Goal: Task Accomplishment & Management: Use online tool/utility

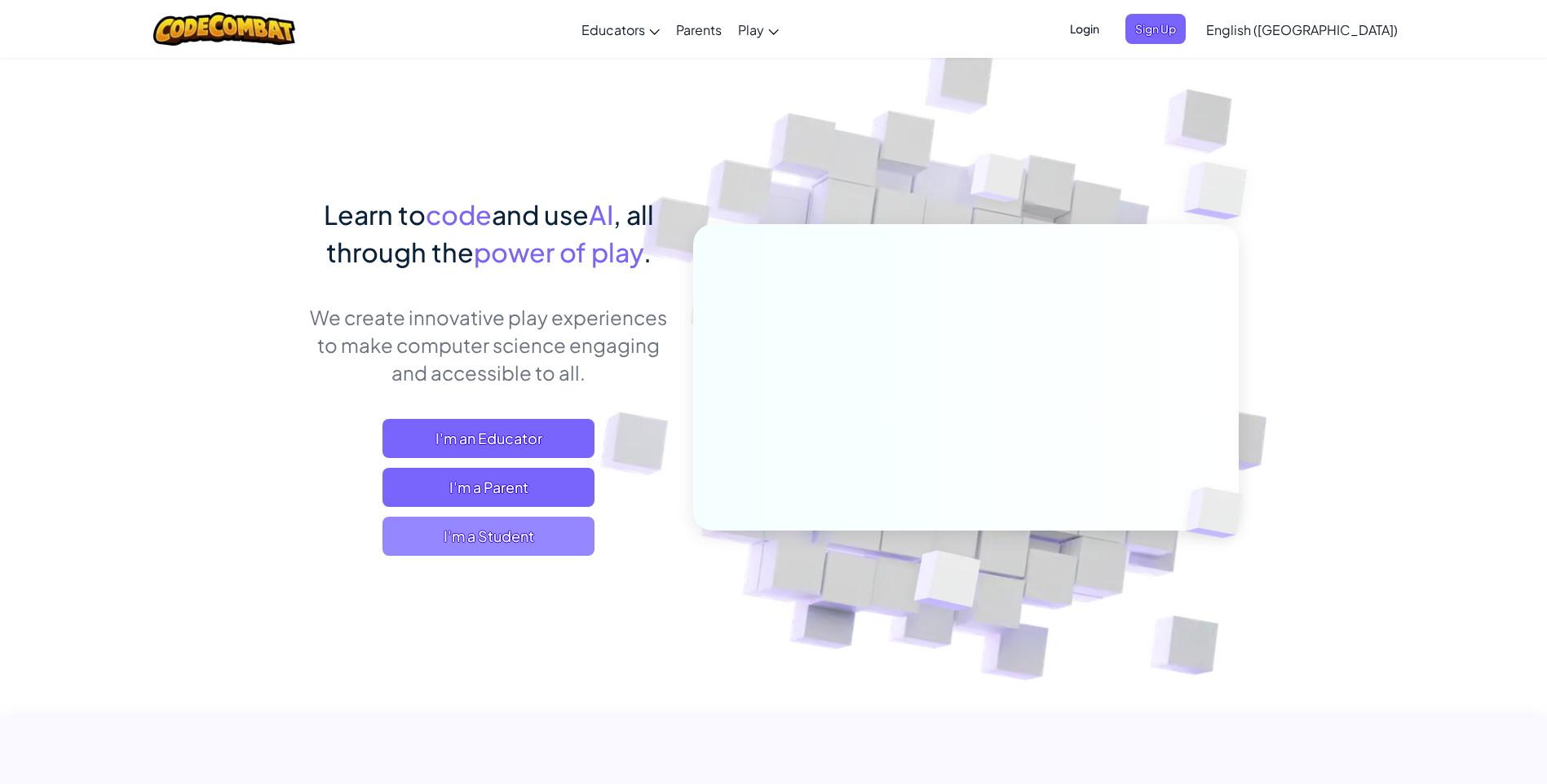
click at [533, 528] on span "I'm a Student" at bounding box center [488, 536] width 212 height 39
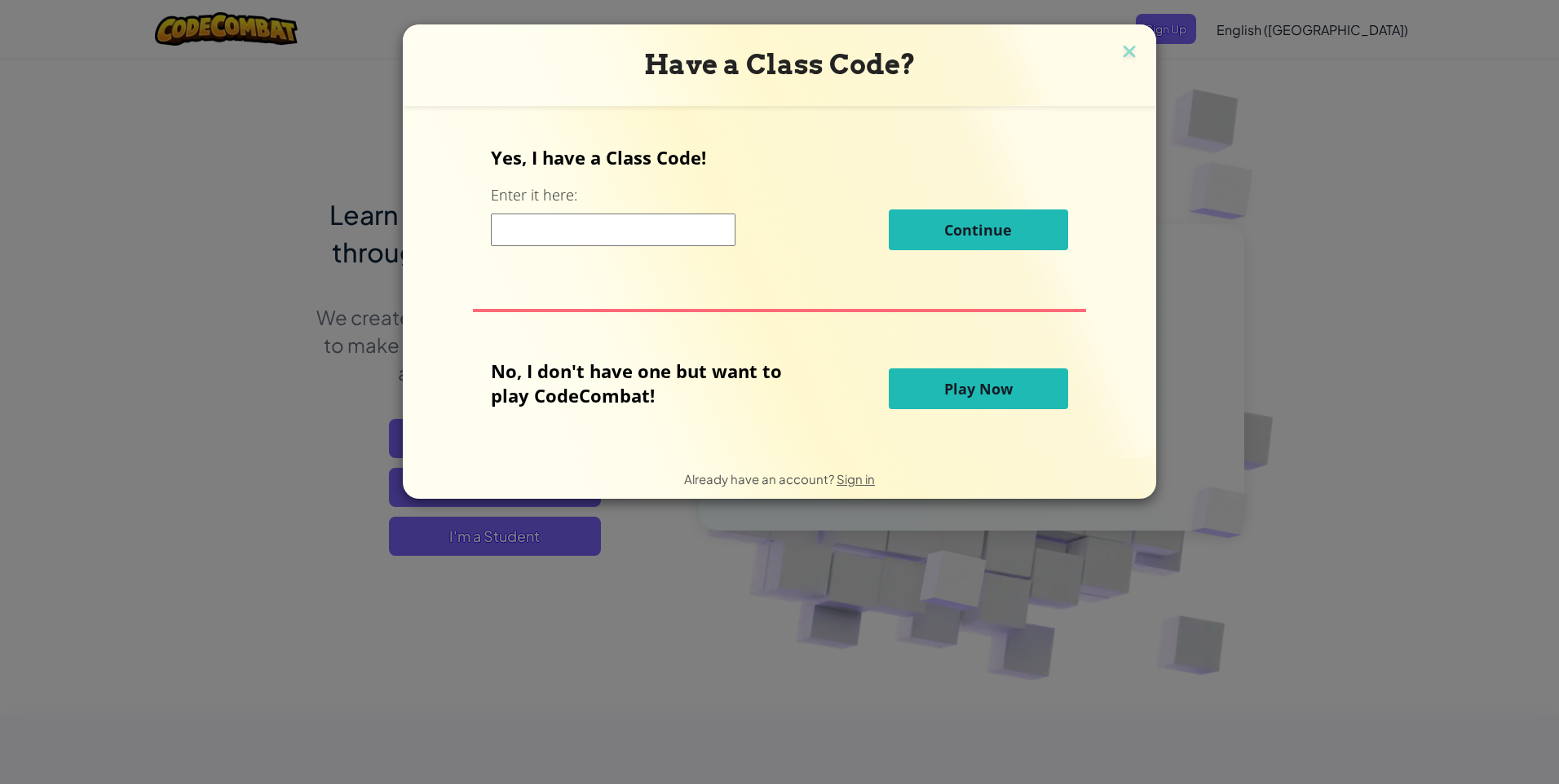
click at [916, 392] on button "Play Now" at bounding box center [978, 389] width 179 height 41
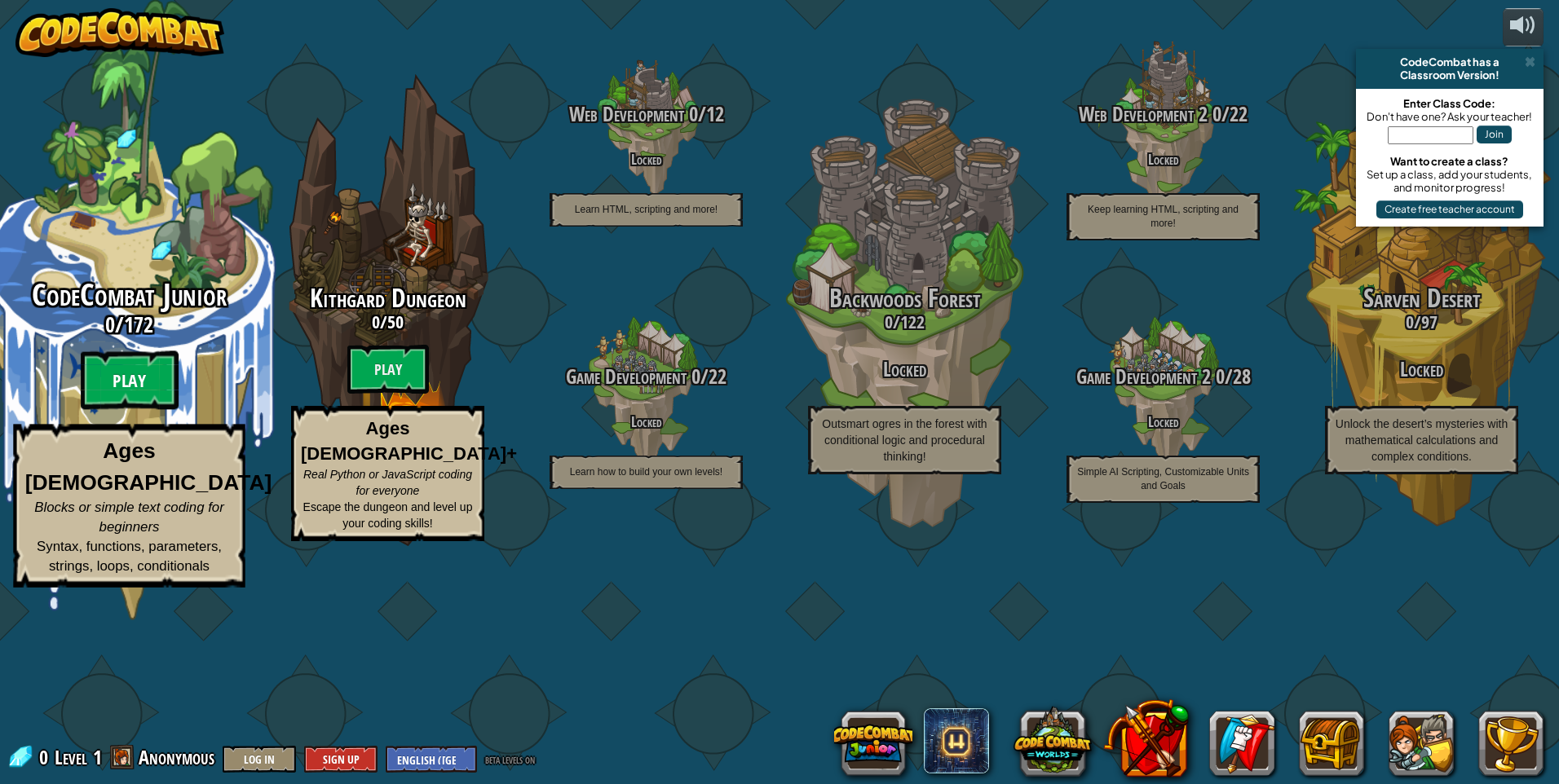
click at [133, 410] on btn "Play" at bounding box center [129, 381] width 98 height 59
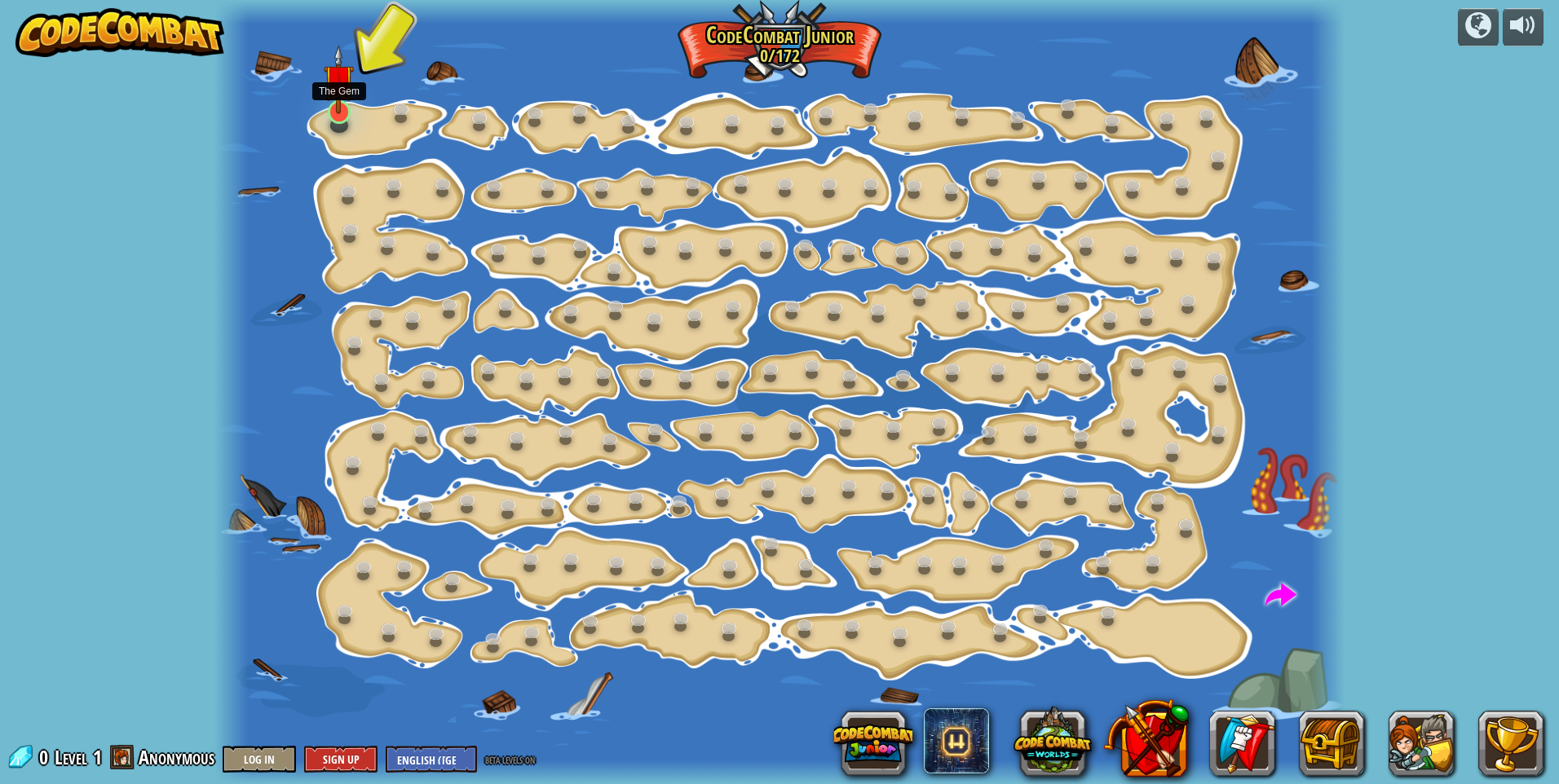
click at [337, 113] on img at bounding box center [338, 80] width 30 height 69
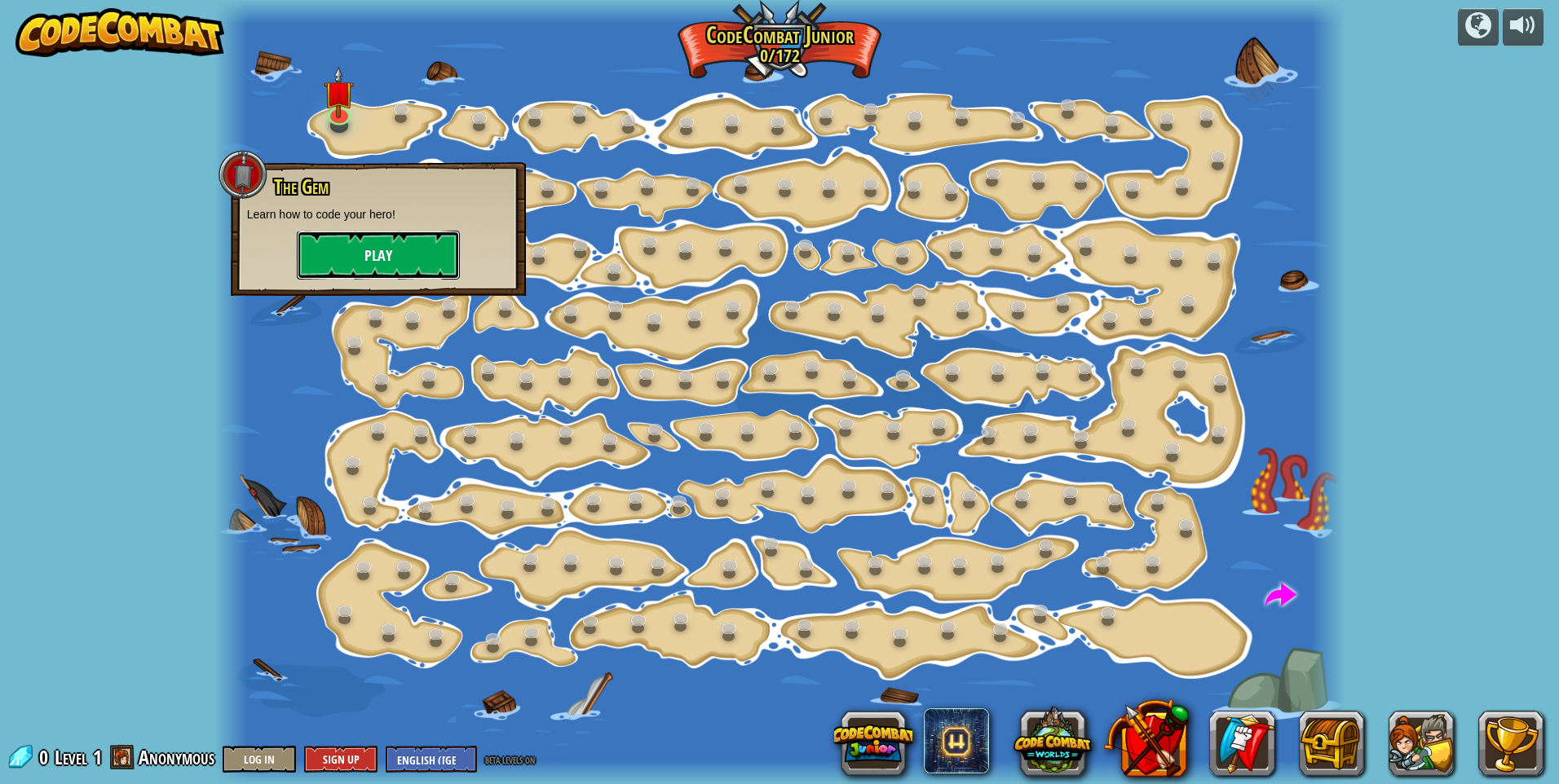
click at [347, 252] on button "Play" at bounding box center [378, 255] width 163 height 49
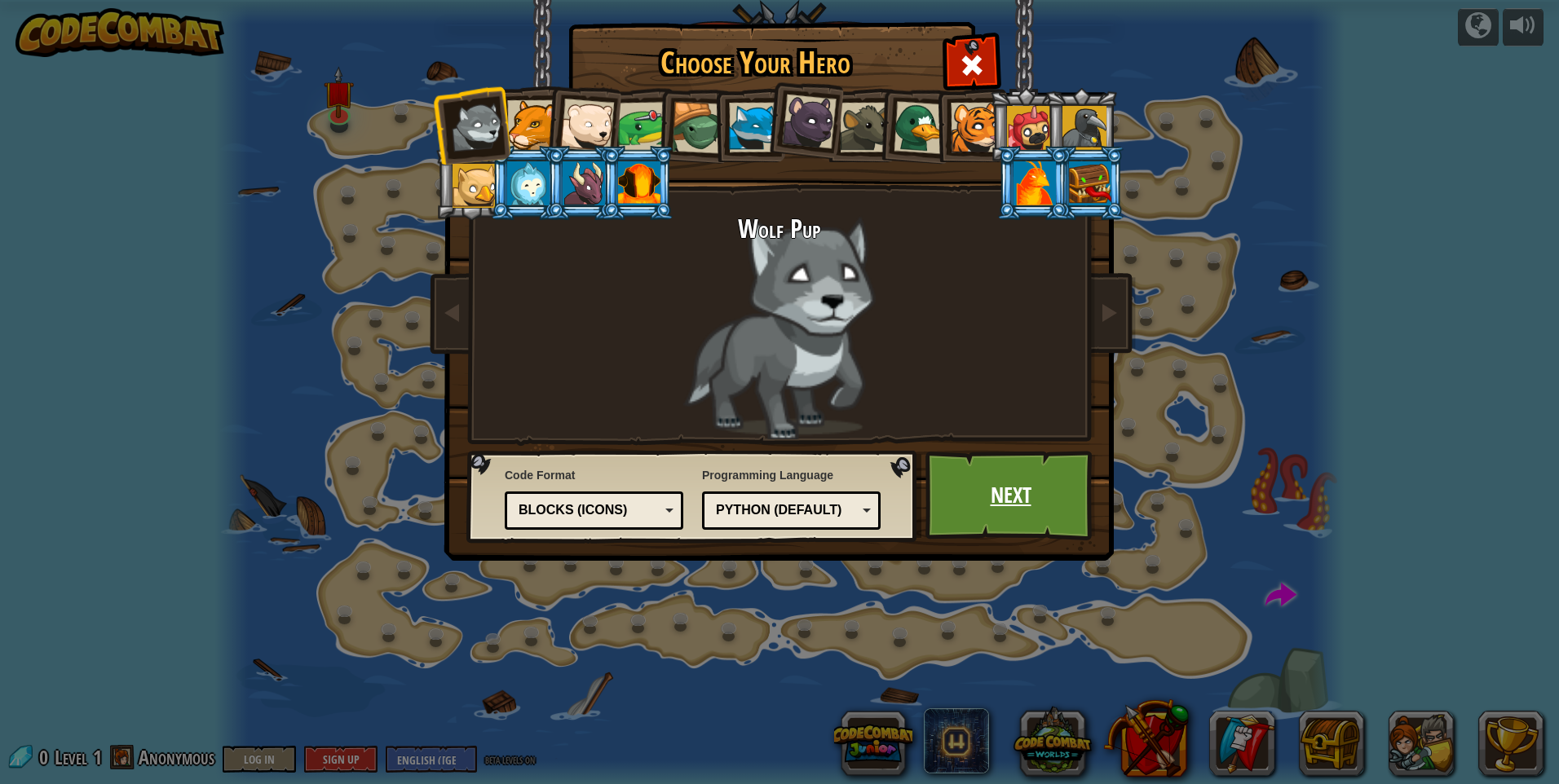
click at [1022, 515] on link "Next" at bounding box center [1010, 496] width 171 height 90
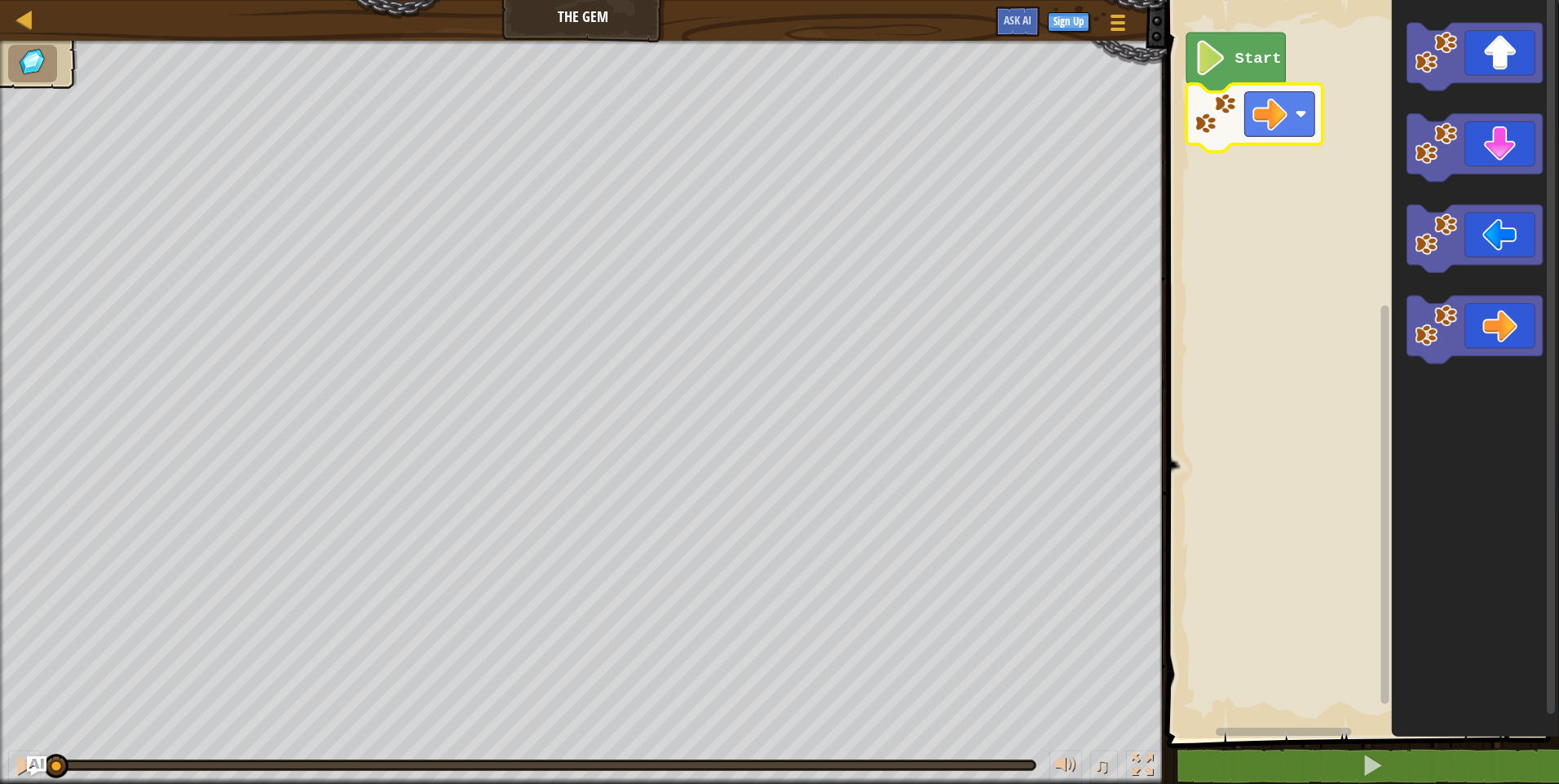
click at [1334, 474] on rect "Blockly Workspace" at bounding box center [1360, 365] width 397 height 747
click at [1268, 106] on image "Blockly Workspace" at bounding box center [1270, 114] width 35 height 35
click at [1242, 55] on text "Start" at bounding box center [1258, 58] width 47 height 18
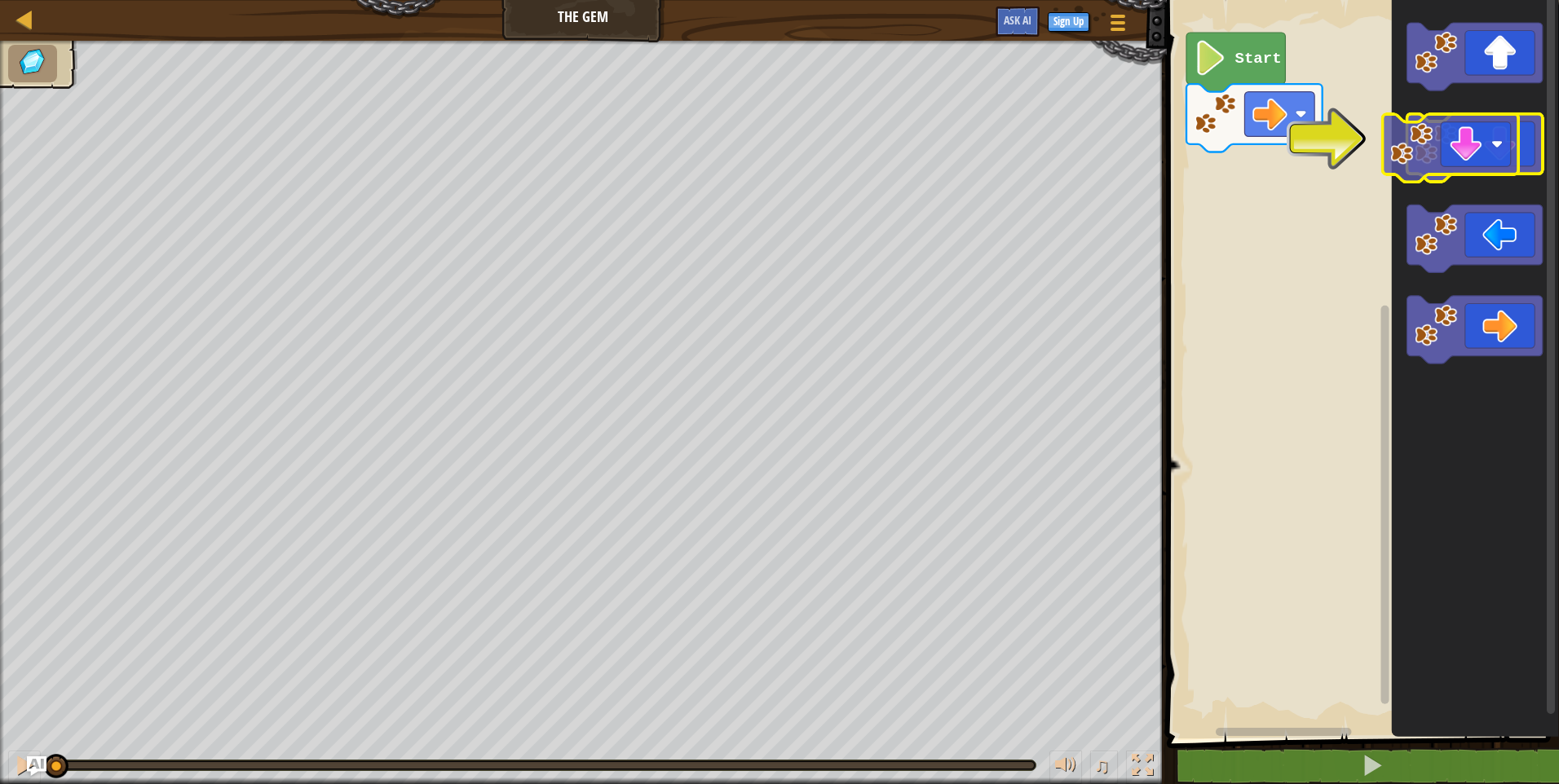
click at [1485, 163] on icon "Blockly Workspace" at bounding box center [1474, 148] width 136 height 67
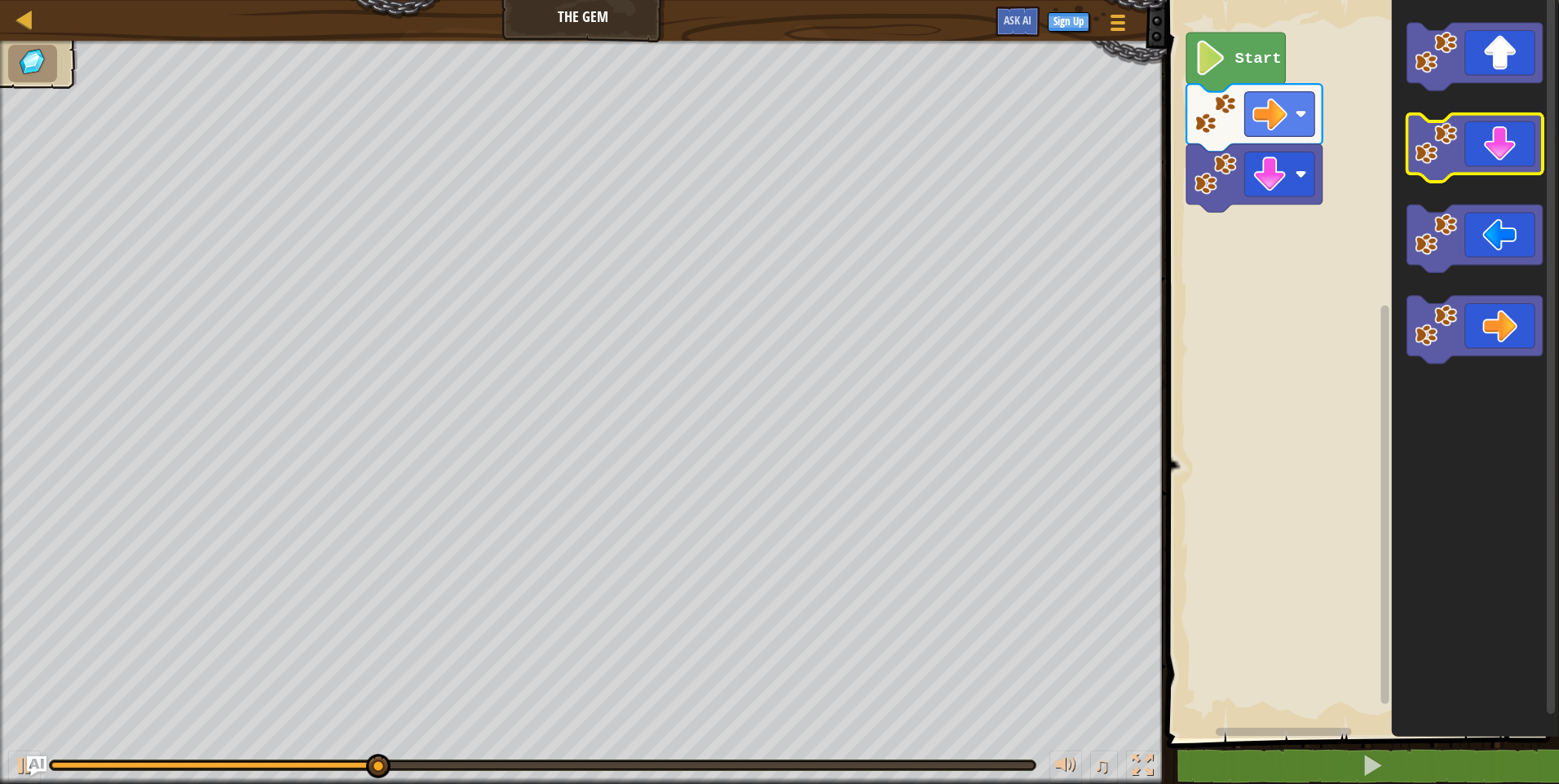
click at [1485, 163] on icon "Blockly Workspace" at bounding box center [1474, 148] width 136 height 67
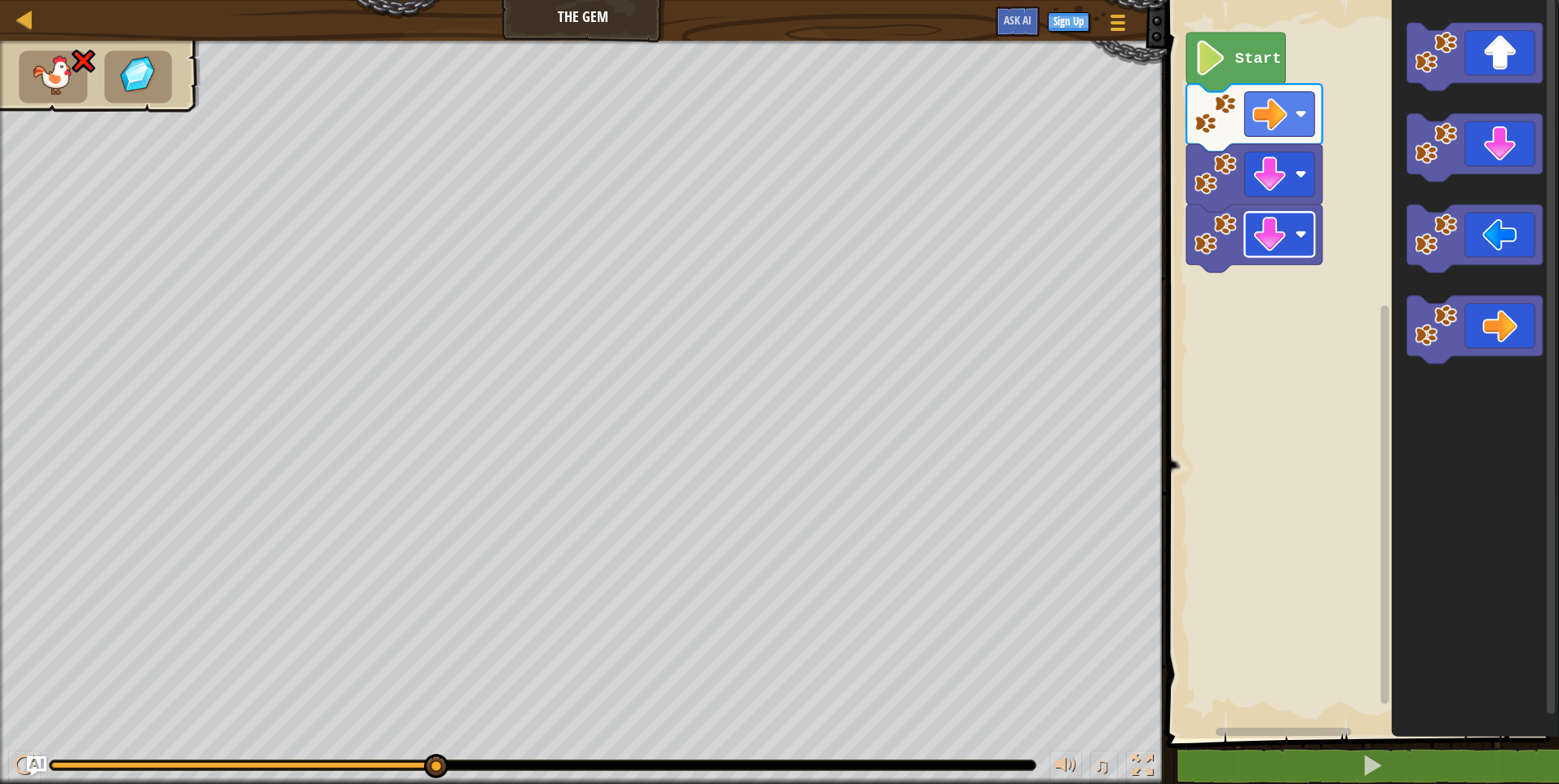
click at [1266, 231] on image "Blockly Workspace" at bounding box center [1270, 235] width 35 height 35
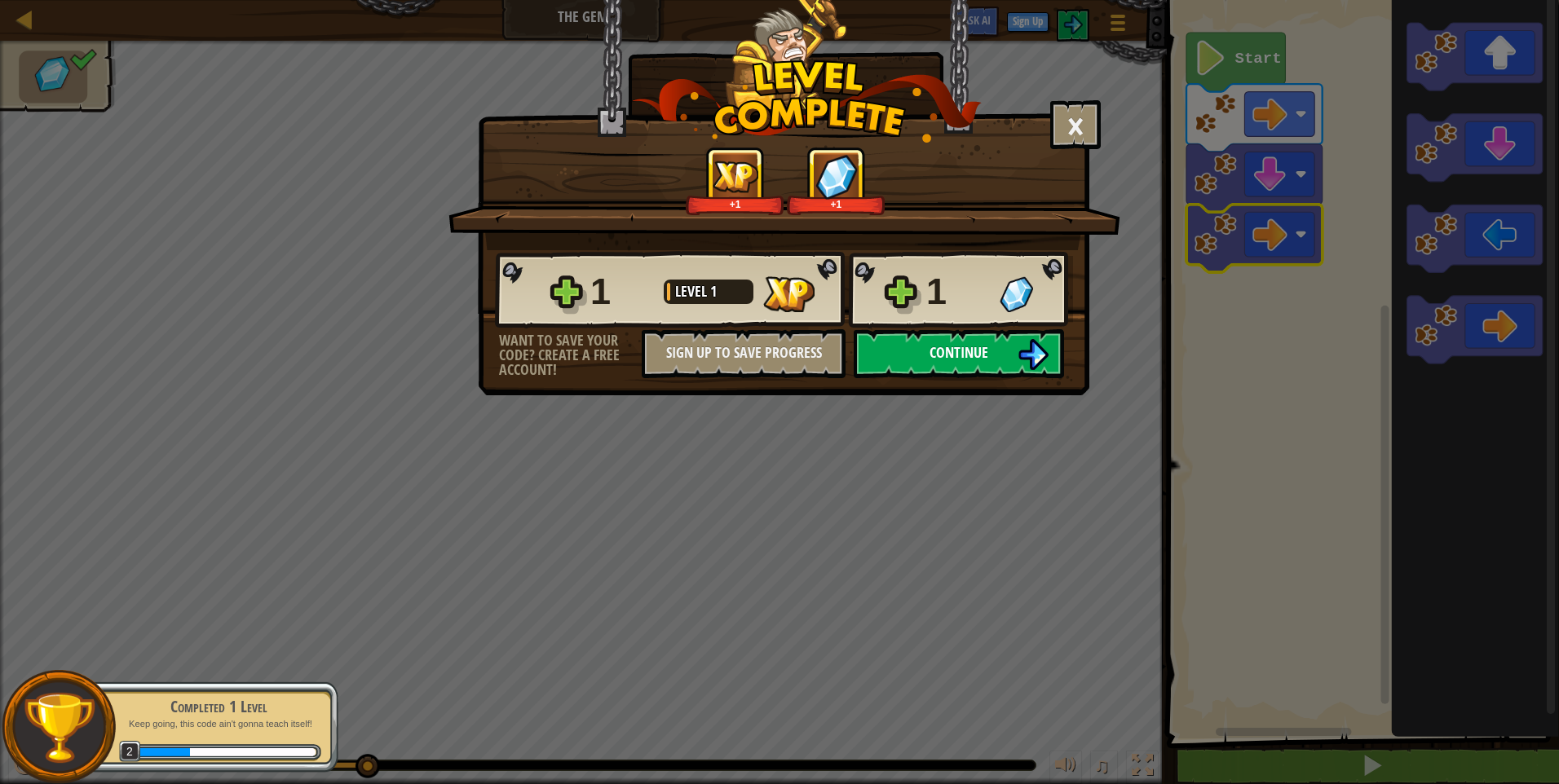
click at [995, 333] on button "Continue" at bounding box center [958, 354] width 210 height 49
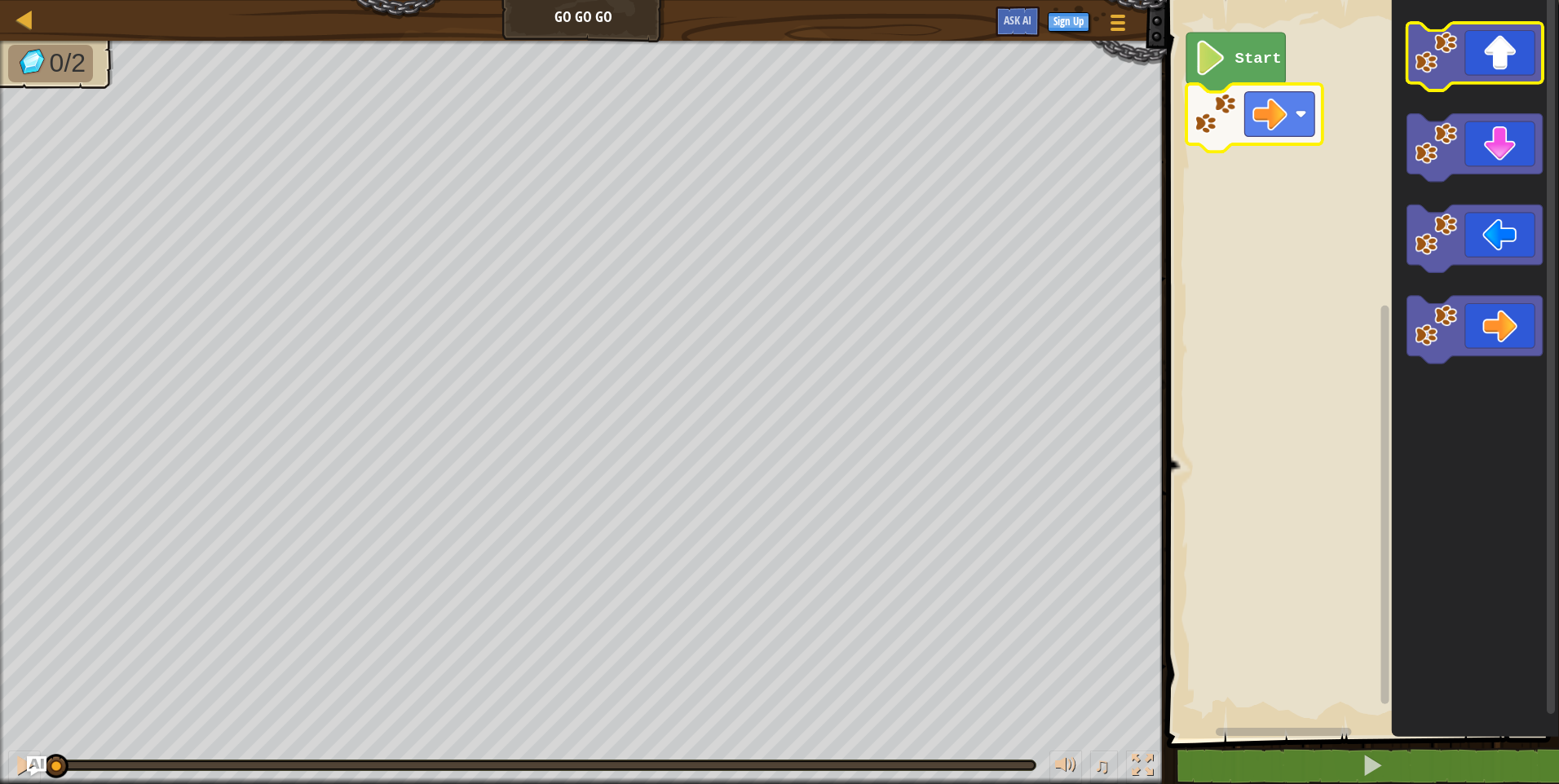
click at [1485, 62] on icon "Blockly Workspace" at bounding box center [1474, 56] width 136 height 67
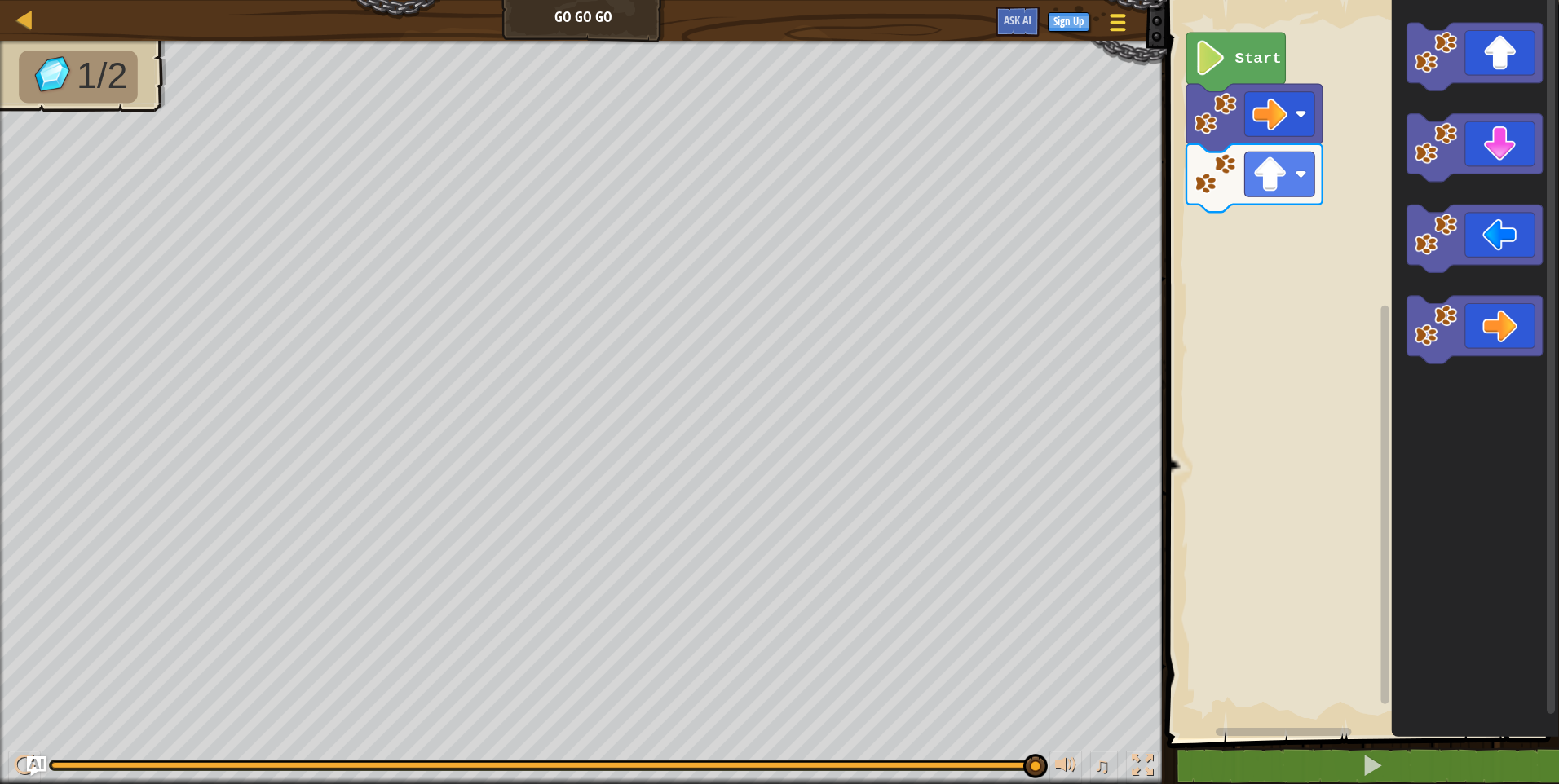
click at [1131, 25] on button "Game Menu" at bounding box center [1118, 26] width 43 height 40
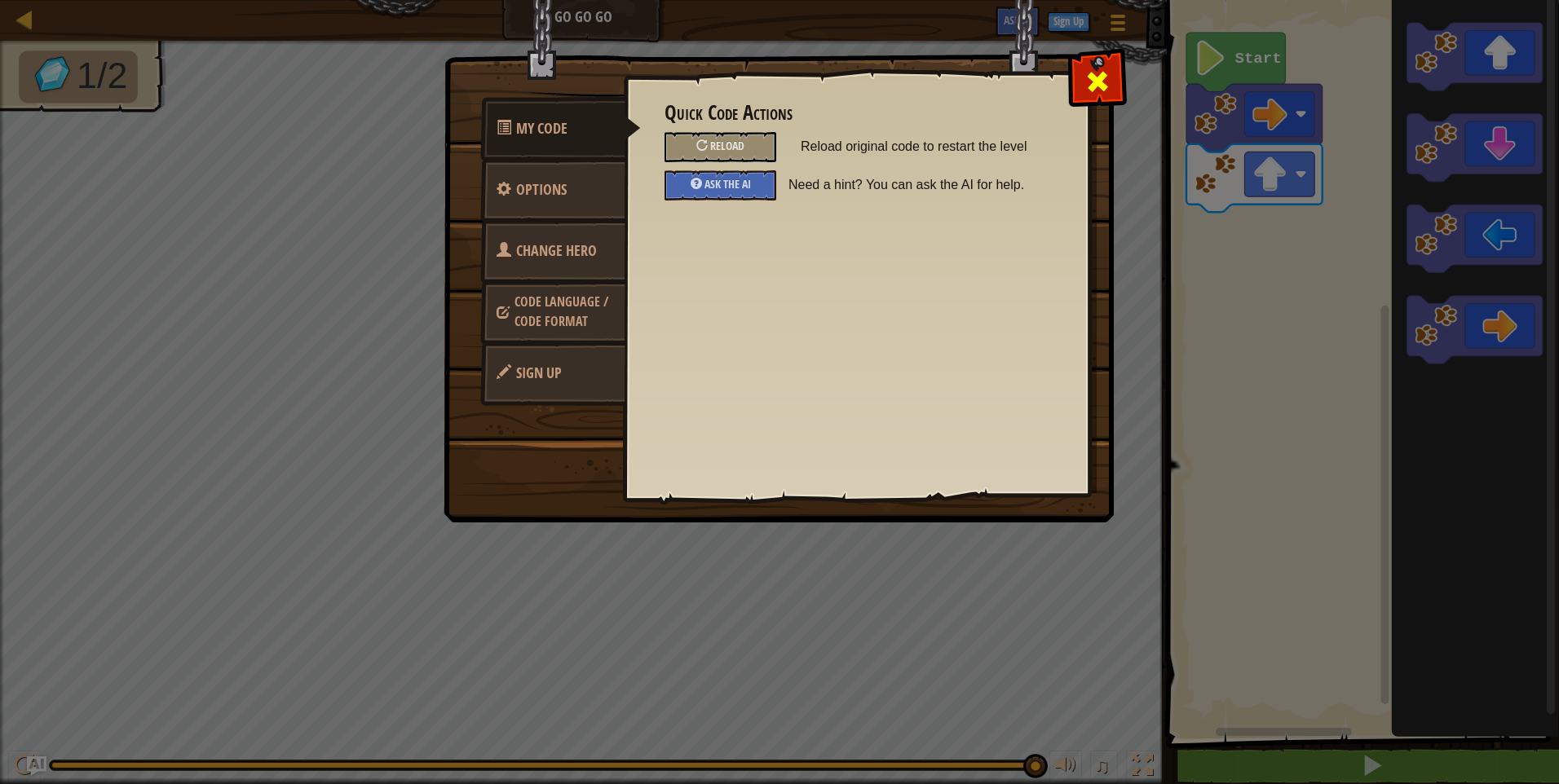
click at [1108, 87] on span at bounding box center [1098, 81] width 26 height 26
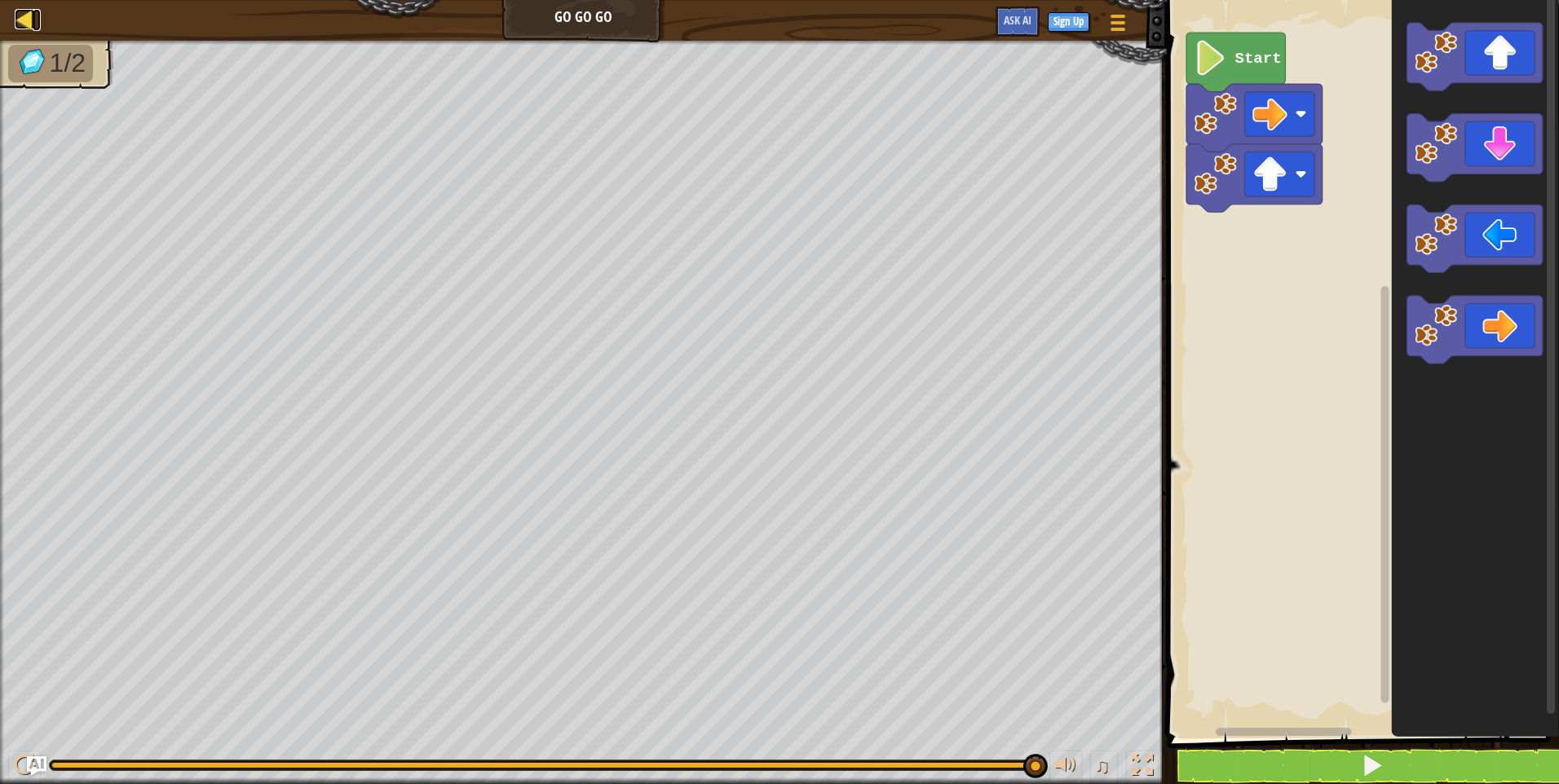
click at [15, 21] on div at bounding box center [25, 19] width 21 height 21
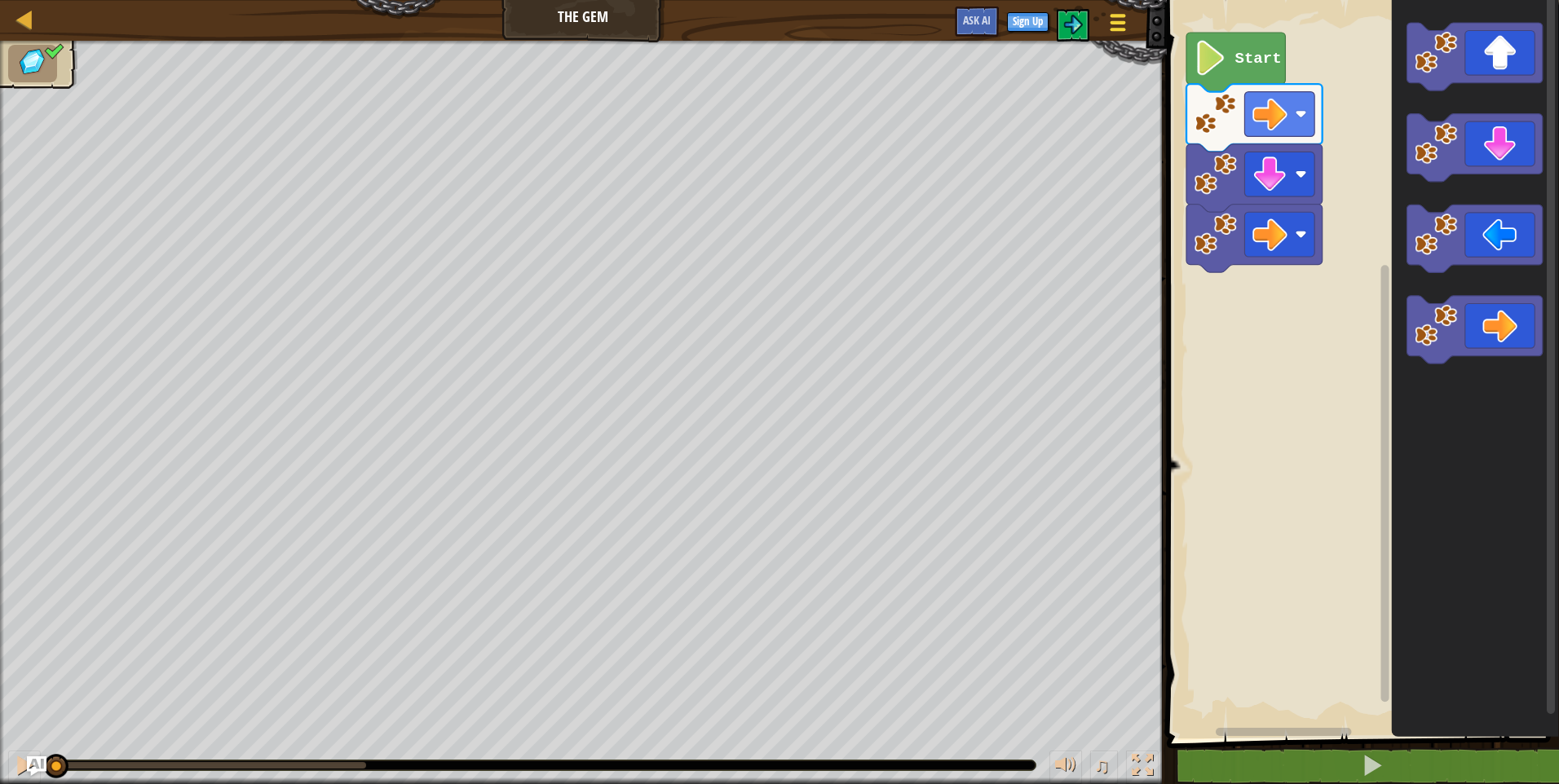
click at [1127, 29] on div at bounding box center [1117, 22] width 22 height 23
